Goal: Find specific page/section: Find specific page/section

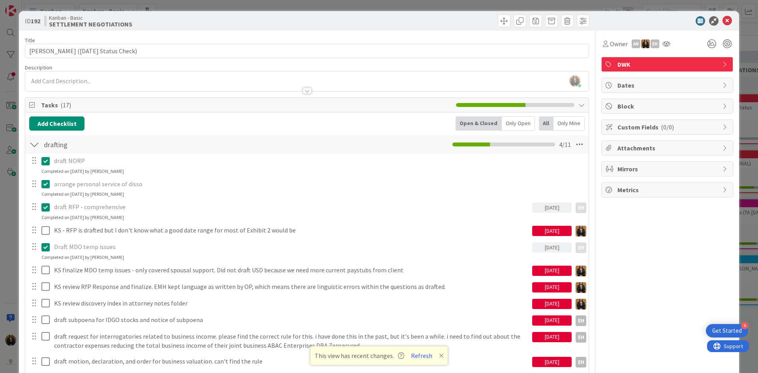
scroll to position [66, 0]
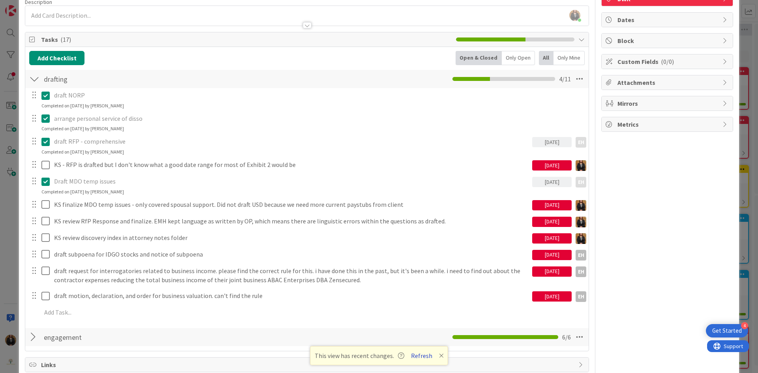
click at [425, 355] on button "Refresh" at bounding box center [421, 356] width 27 height 10
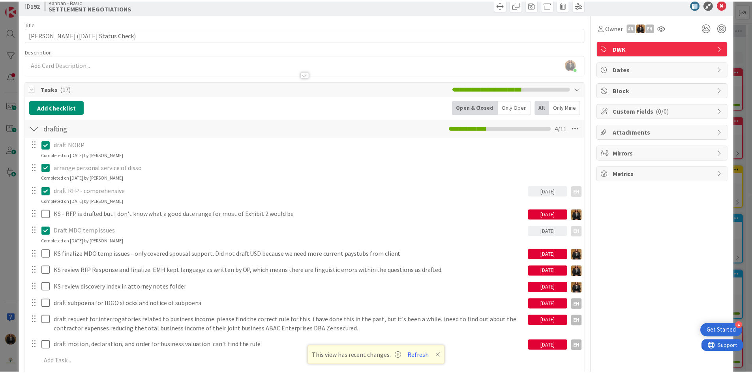
scroll to position [0, 0]
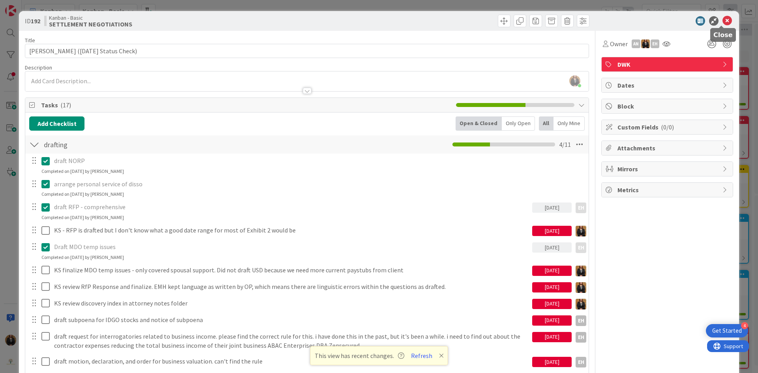
click at [723, 18] on icon at bounding box center [727, 20] width 9 height 9
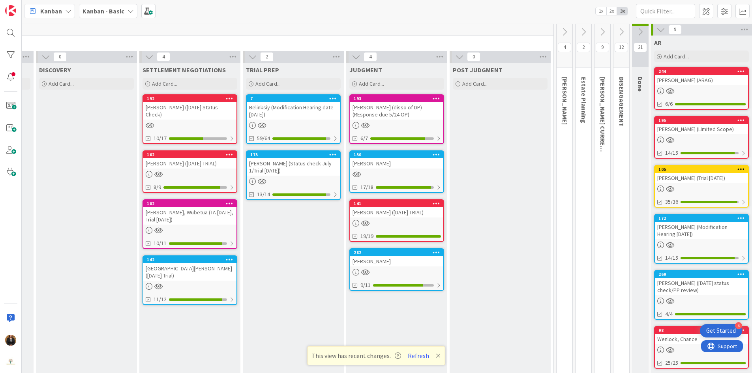
click at [562, 33] on icon at bounding box center [564, 32] width 9 height 9
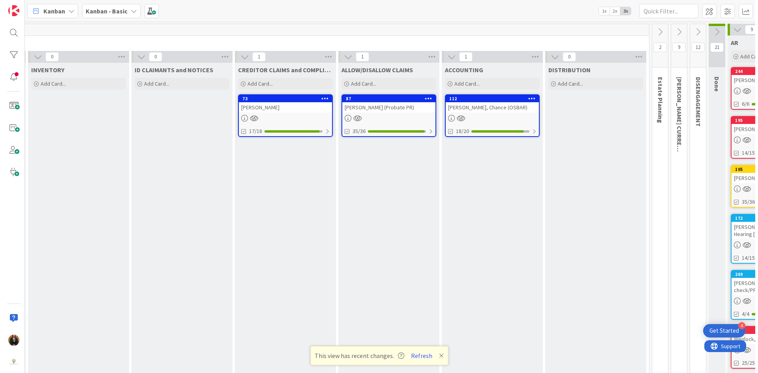
scroll to position [0, 1501]
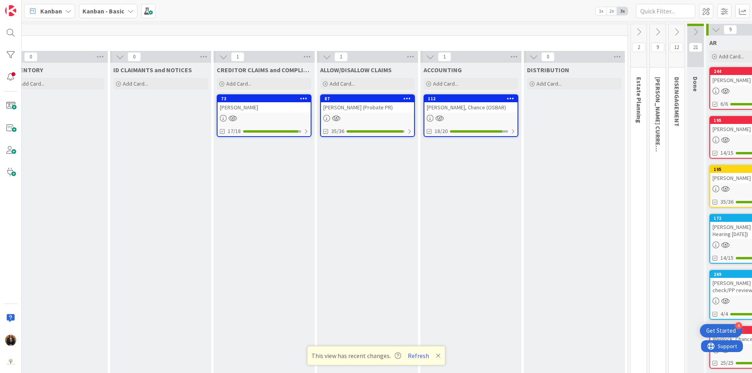
click at [464, 107] on div "[PERSON_NAME], Chance (OSBAR)" at bounding box center [471, 107] width 93 height 10
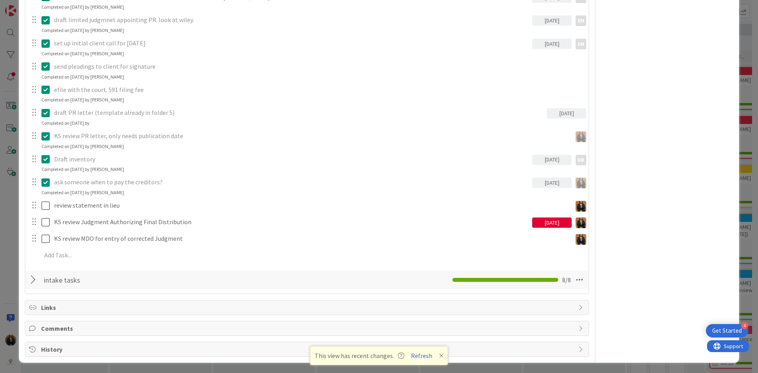
scroll to position [207, 0]
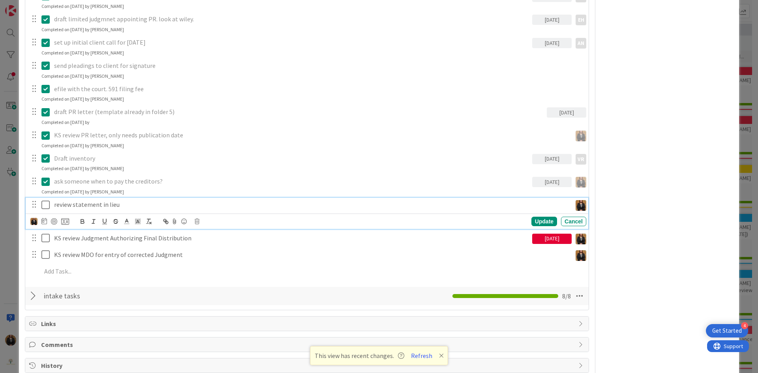
click at [45, 207] on icon at bounding box center [47, 204] width 12 height 9
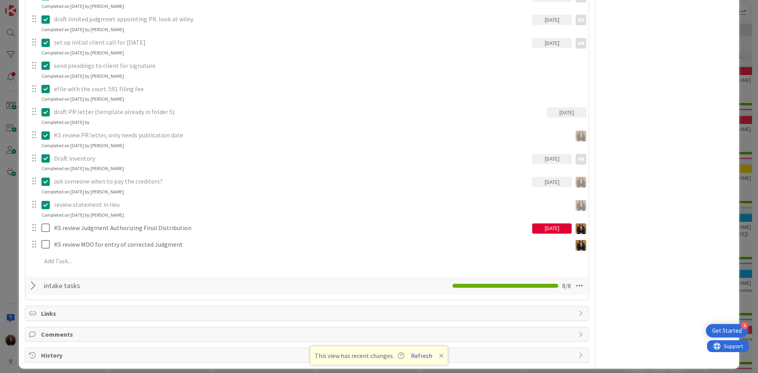
click at [421, 357] on button "Refresh" at bounding box center [421, 356] width 27 height 10
click at [421, 355] on button "Refresh" at bounding box center [421, 356] width 27 height 10
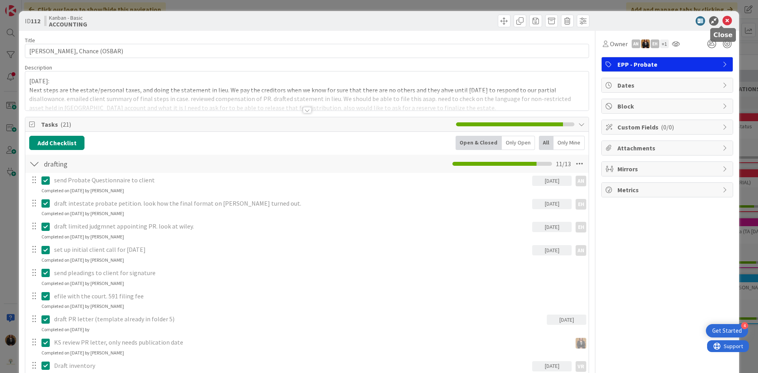
click at [723, 21] on icon at bounding box center [727, 20] width 9 height 9
